Goal: Check status: Check status

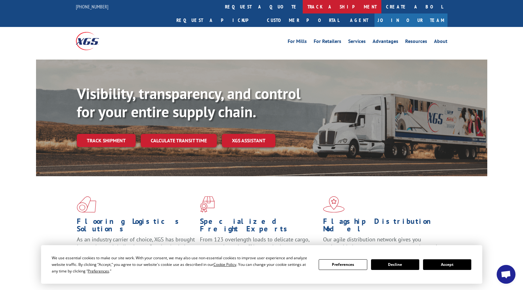
click at [303, 8] on link "track a shipment" at bounding box center [342, 6] width 79 height 13
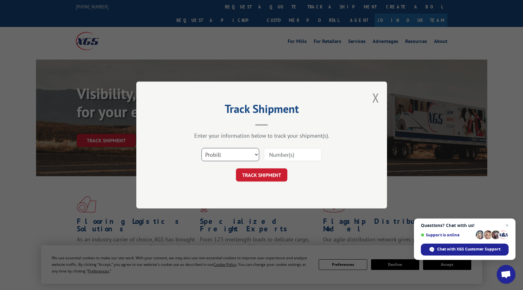
click at [255, 153] on select "Select category... Probill BOL PO" at bounding box center [231, 154] width 58 height 13
click at [202, 148] on select "Select category... Probill BOL PO" at bounding box center [231, 154] width 58 height 13
click at [294, 154] on input at bounding box center [293, 154] width 58 height 13
paste input "EFI00387433"
type input "EFI00387433"
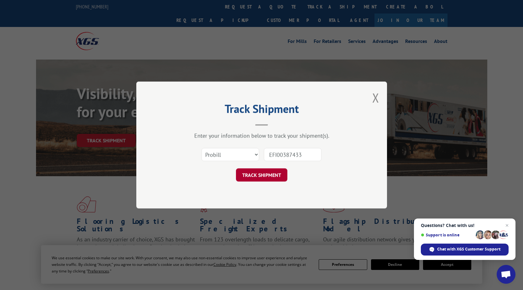
click at [277, 172] on button "TRACK SHIPMENT" at bounding box center [261, 174] width 51 height 13
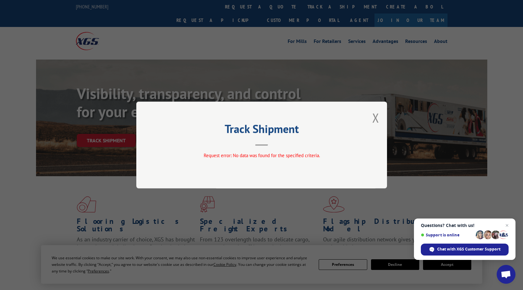
click at [374, 118] on button "Close modal" at bounding box center [375, 117] width 7 height 17
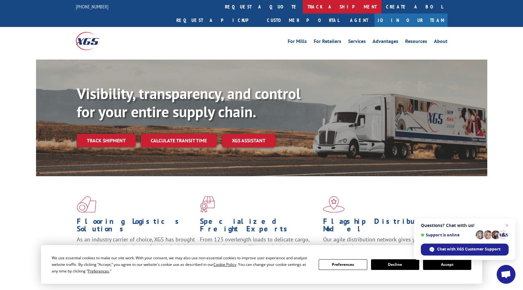
click at [303, 8] on link "track a shipment" at bounding box center [342, 6] width 79 height 13
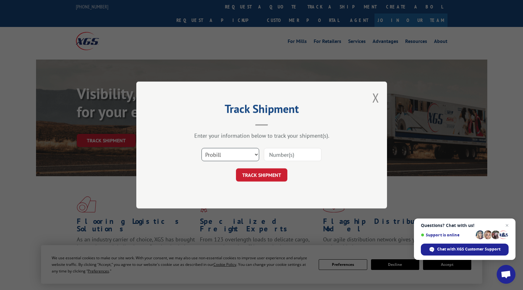
click at [258, 154] on select "Select category... Probill BOL PO" at bounding box center [231, 154] width 58 height 13
select select "bol"
click at [202, 148] on select "Select category... Probill BOL PO" at bounding box center [231, 154] width 58 height 13
click at [293, 151] on input at bounding box center [293, 154] width 58 height 13
paste input "EFI00387433"
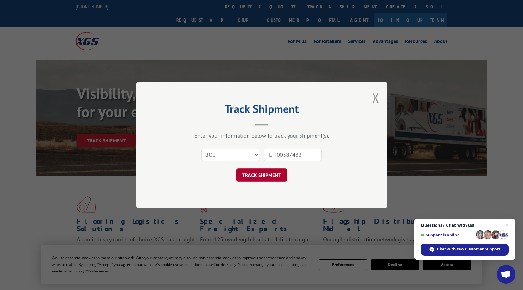
type input "EFI00387433"
click at [263, 178] on button "TRACK SHIPMENT" at bounding box center [261, 174] width 51 height 13
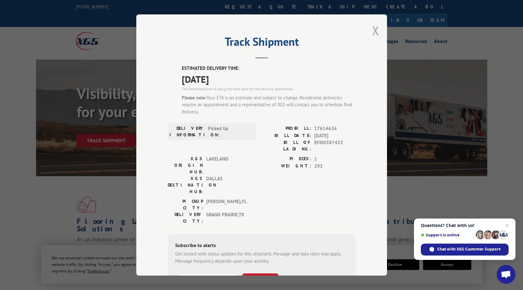
drag, startPoint x: 372, startPoint y: 33, endPoint x: 368, endPoint y: 34, distance: 4.2
click at [372, 33] on button "Close modal" at bounding box center [375, 30] width 7 height 17
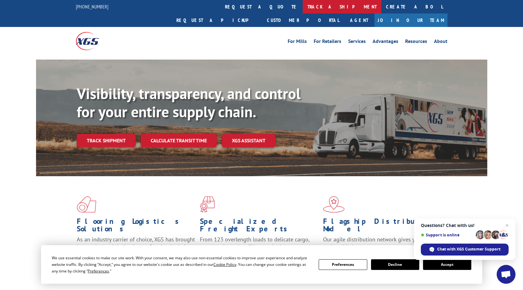
click at [303, 7] on link "track a shipment" at bounding box center [342, 6] width 79 height 13
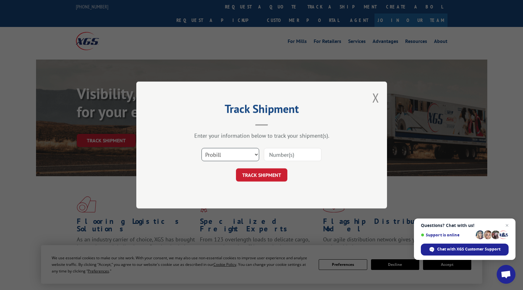
click at [257, 155] on select "Select category... Probill BOL PO" at bounding box center [231, 154] width 58 height 13
drag, startPoint x: 376, startPoint y: 101, endPoint x: 370, endPoint y: 99, distance: 6.5
click at [375, 99] on button "Close modal" at bounding box center [375, 97] width 7 height 17
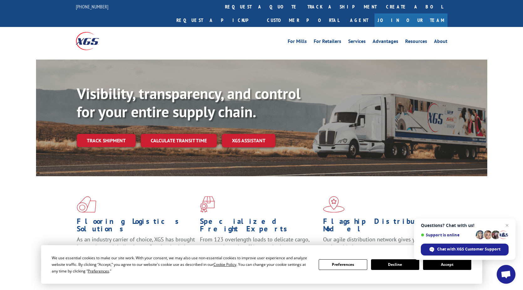
click at [273, 38] on div "For Mills For Retailers Services Advantages Resources About For Mills For Retai…" at bounding box center [262, 41] width 372 height 28
click at [43, 204] on div "Flooring Logistics Solutions As an industry carrier of choice, XGS has brought …" at bounding box center [261, 233] width 451 height 115
drag, startPoint x: 0, startPoint y: 204, endPoint x: 33, endPoint y: 195, distance: 34.5
